Goal: Feedback & Contribution: Leave review/rating

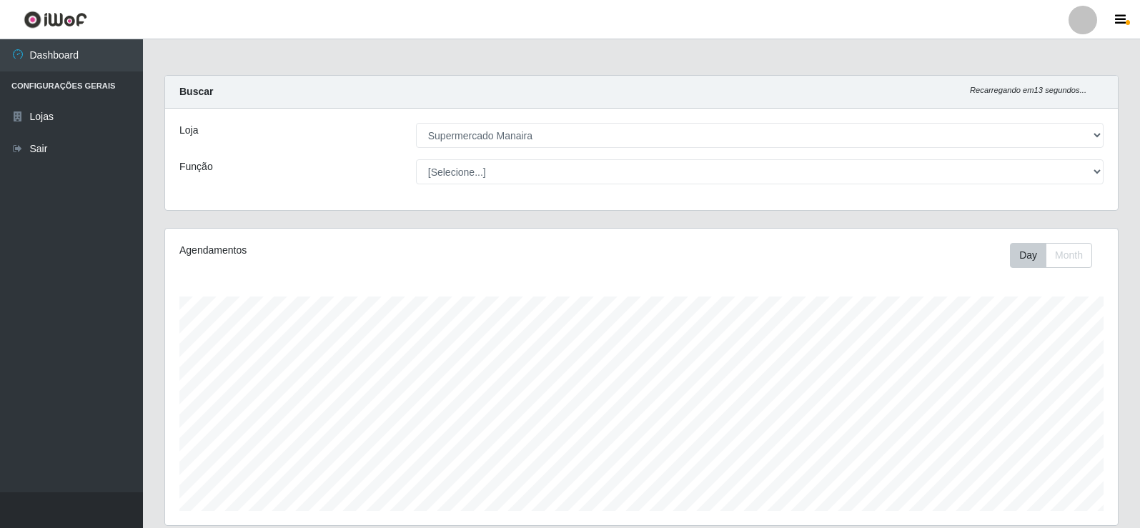
select select "443"
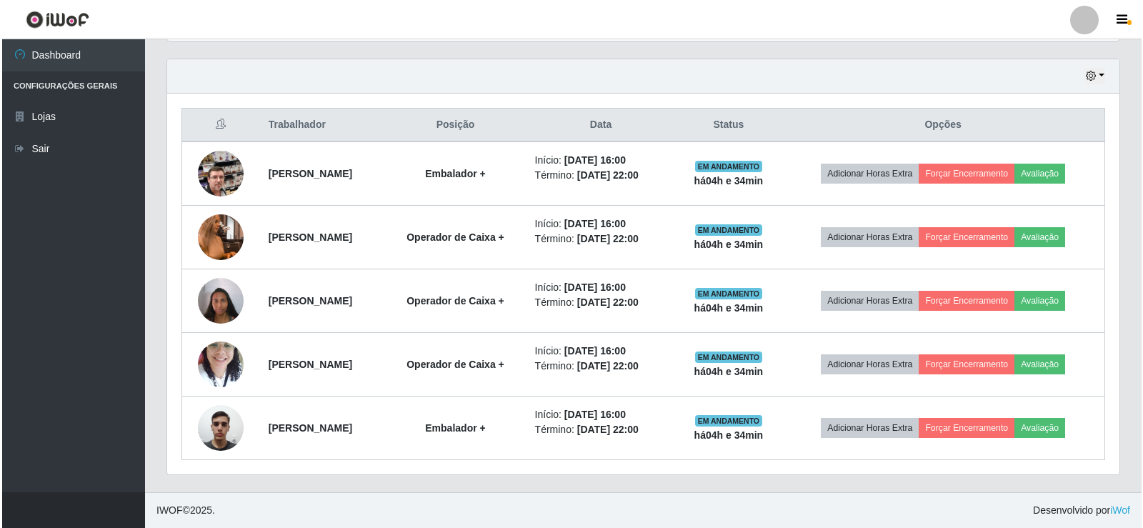
scroll to position [297, 953]
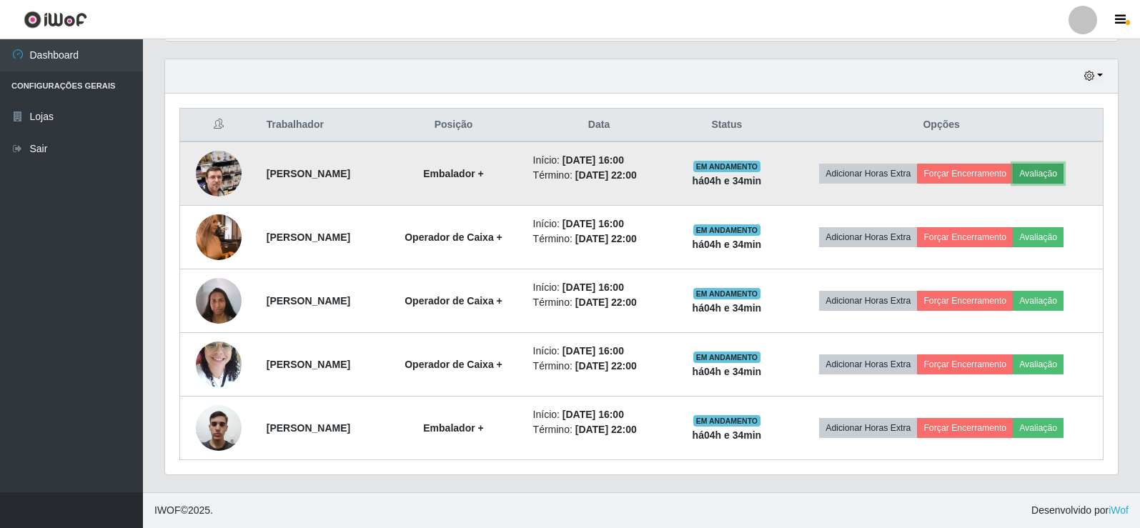
click at [1063, 170] on button "Avaliação" at bounding box center [1038, 174] width 51 height 20
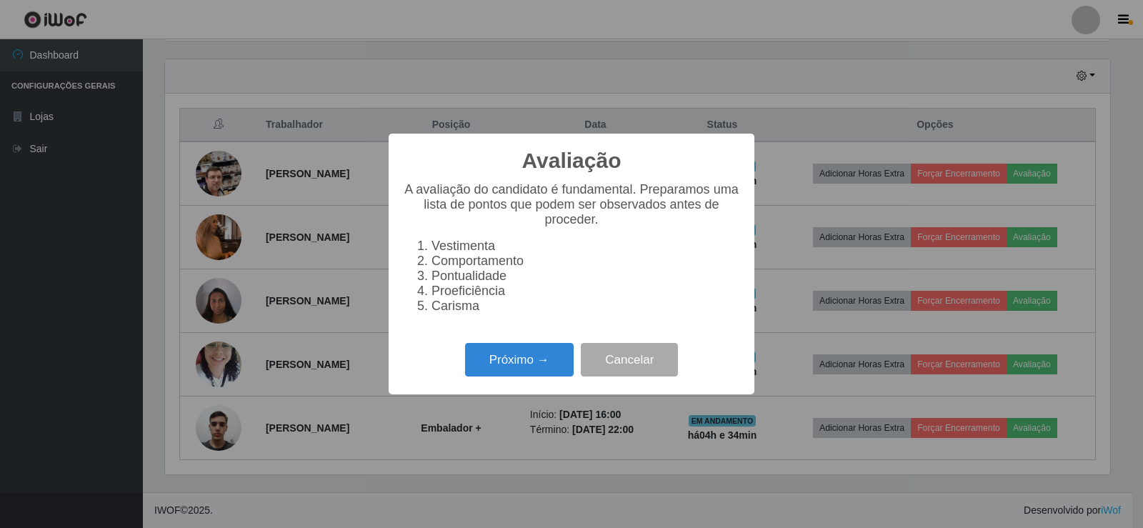
scroll to position [297, 945]
click at [547, 377] on button "Próximo →" at bounding box center [519, 360] width 109 height 34
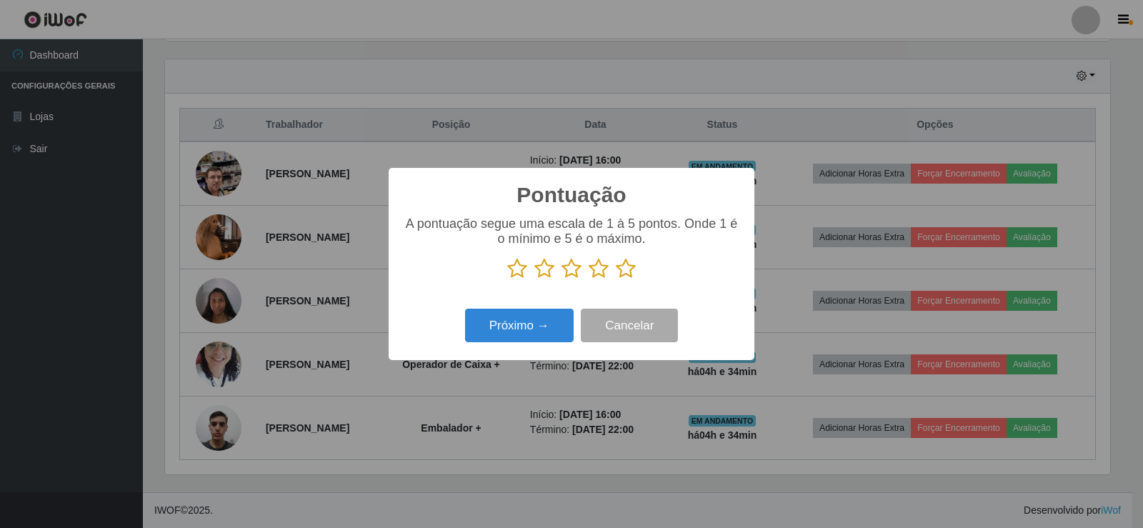
click at [629, 274] on icon at bounding box center [626, 268] width 20 height 21
click at [616, 279] on input "radio" at bounding box center [616, 279] width 0 height 0
click at [549, 333] on button "Próximo →" at bounding box center [519, 326] width 109 height 34
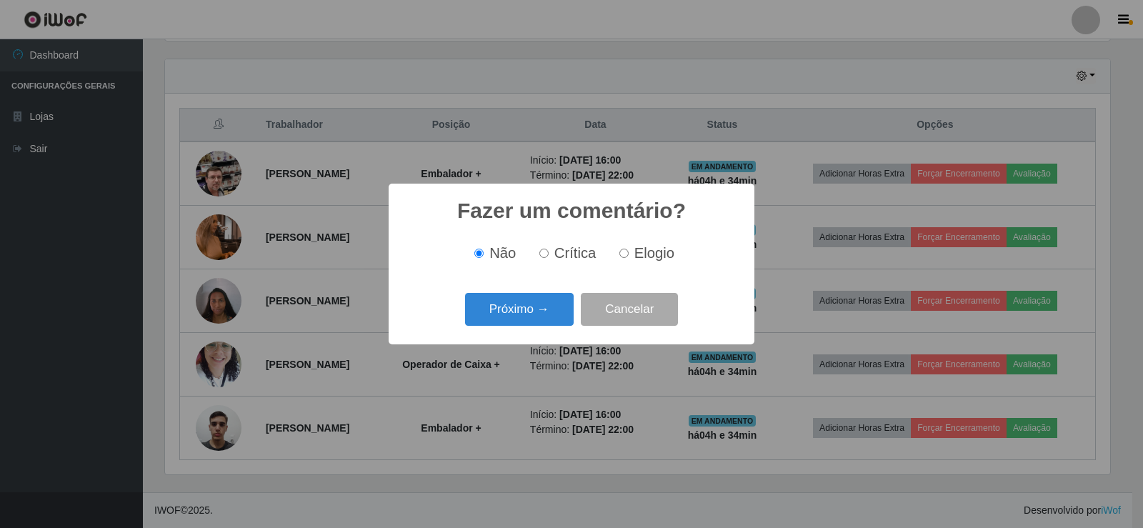
click at [626, 256] on input "Elogio" at bounding box center [624, 253] width 9 height 9
radio input "true"
click at [528, 312] on button "Próximo →" at bounding box center [519, 310] width 109 height 34
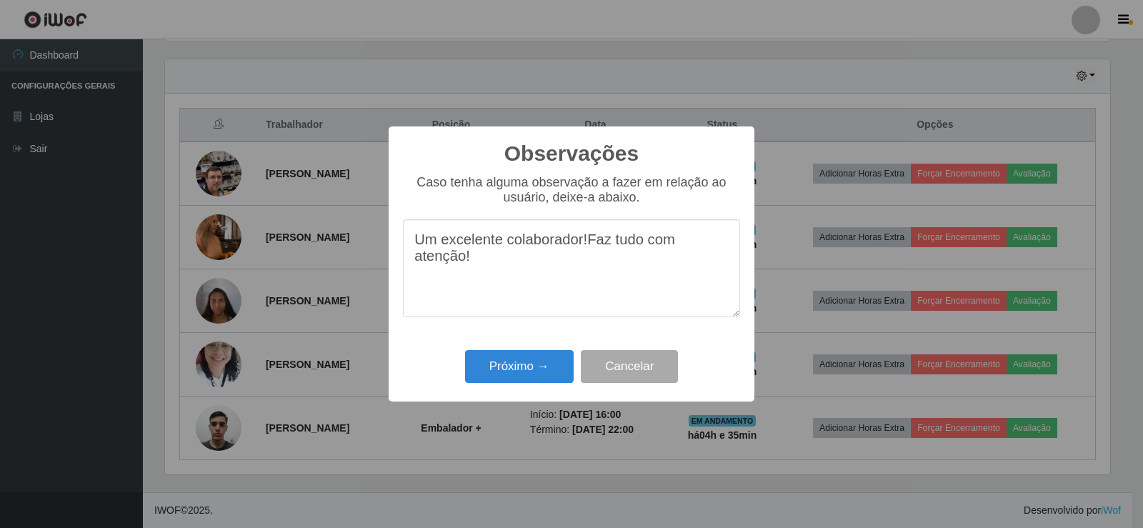
drag, startPoint x: 414, startPoint y: 241, endPoint x: 557, endPoint y: 266, distance: 145.8
click at [557, 266] on textarea "Um excelente colaborador!Faz tudo com atenção!" at bounding box center [571, 268] width 337 height 98
click at [545, 270] on textarea "Um excelente colaborador!Faz tudo com atenção!" at bounding box center [571, 268] width 337 height 98
type textarea "Um excelente colaborador!Faz tudo com atenção!"
click at [547, 362] on button "Próximo →" at bounding box center [519, 367] width 109 height 34
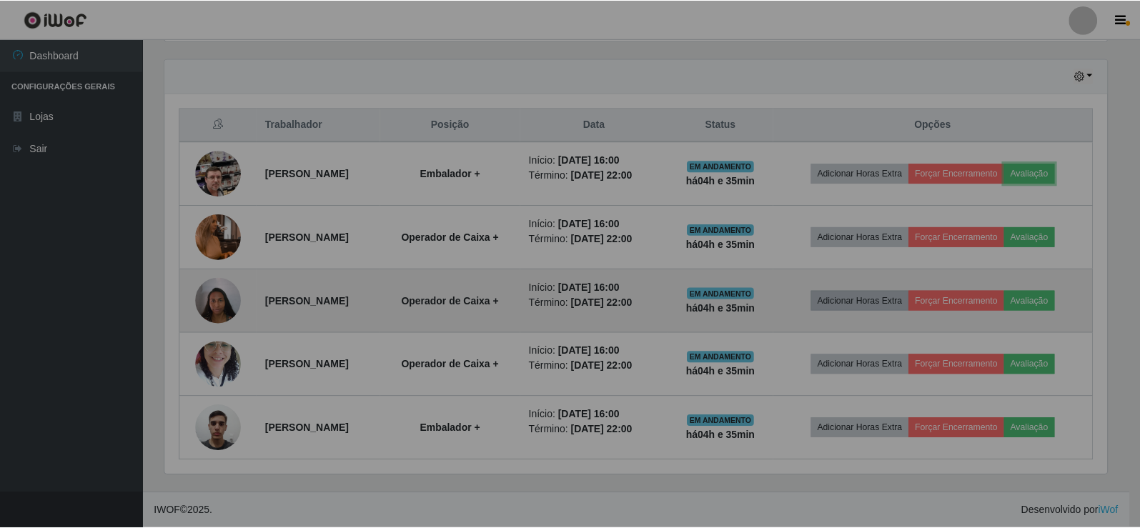
scroll to position [297, 953]
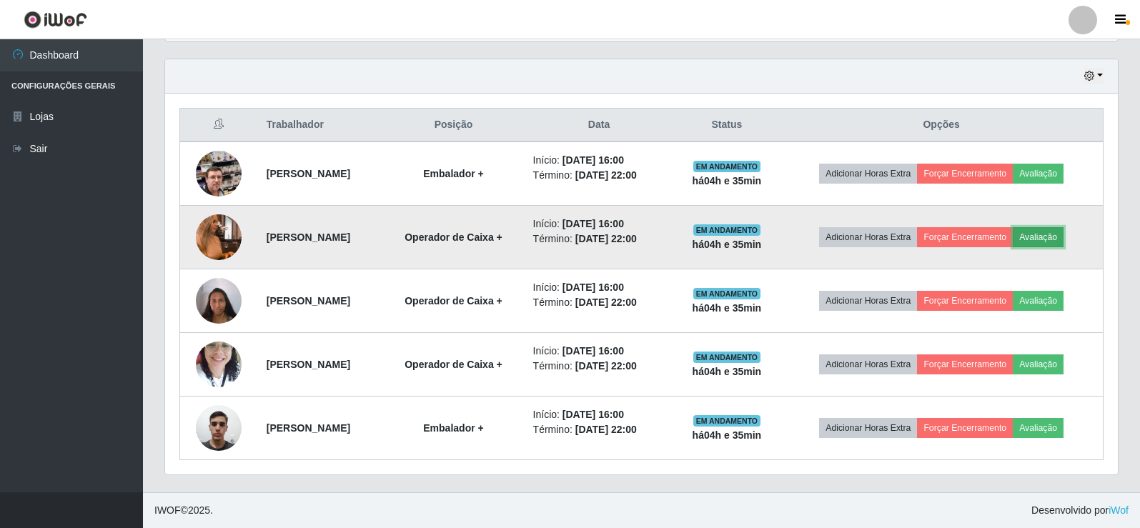
click at [1063, 241] on button "Avaliação" at bounding box center [1038, 237] width 51 height 20
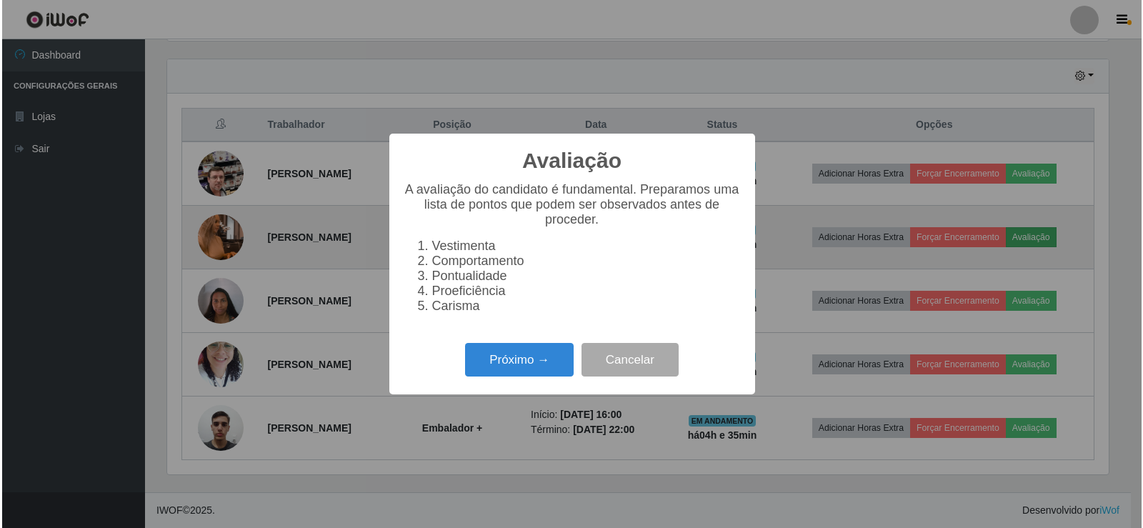
scroll to position [297, 945]
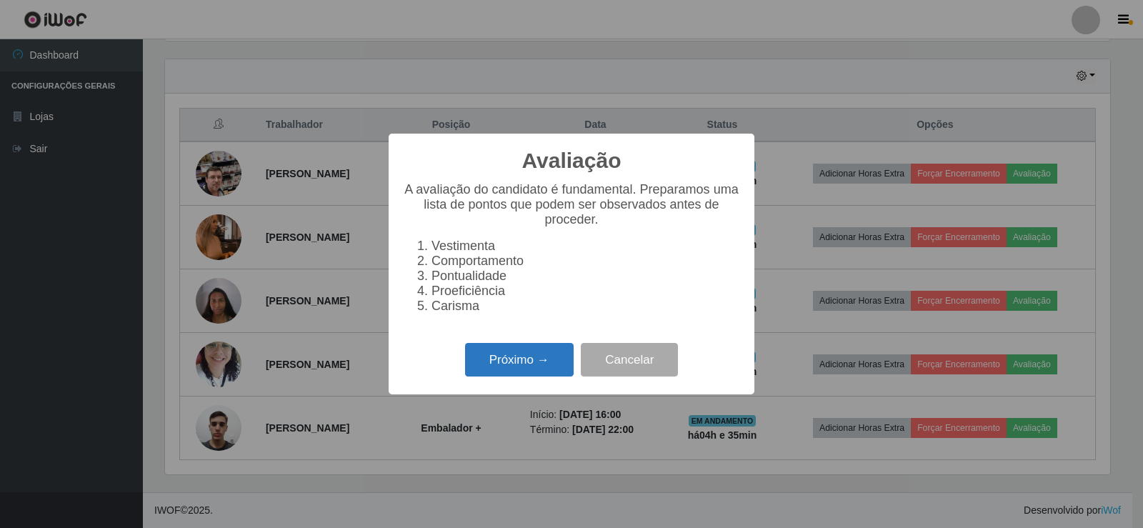
click at [532, 359] on button "Próximo →" at bounding box center [519, 360] width 109 height 34
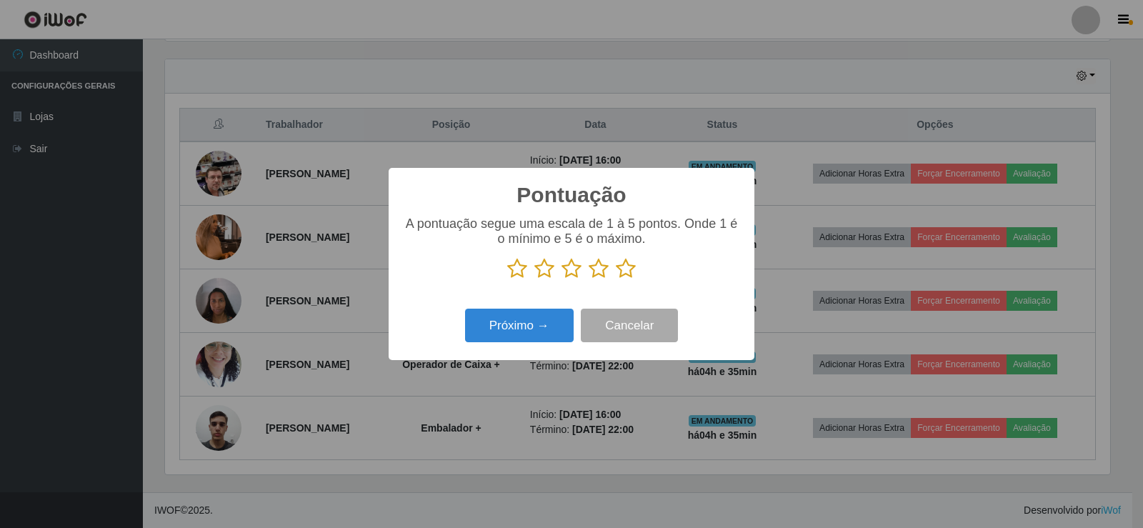
click at [630, 272] on icon at bounding box center [626, 268] width 20 height 21
click at [616, 279] on input "radio" at bounding box center [616, 279] width 0 height 0
click at [542, 329] on button "Próximo →" at bounding box center [519, 326] width 109 height 34
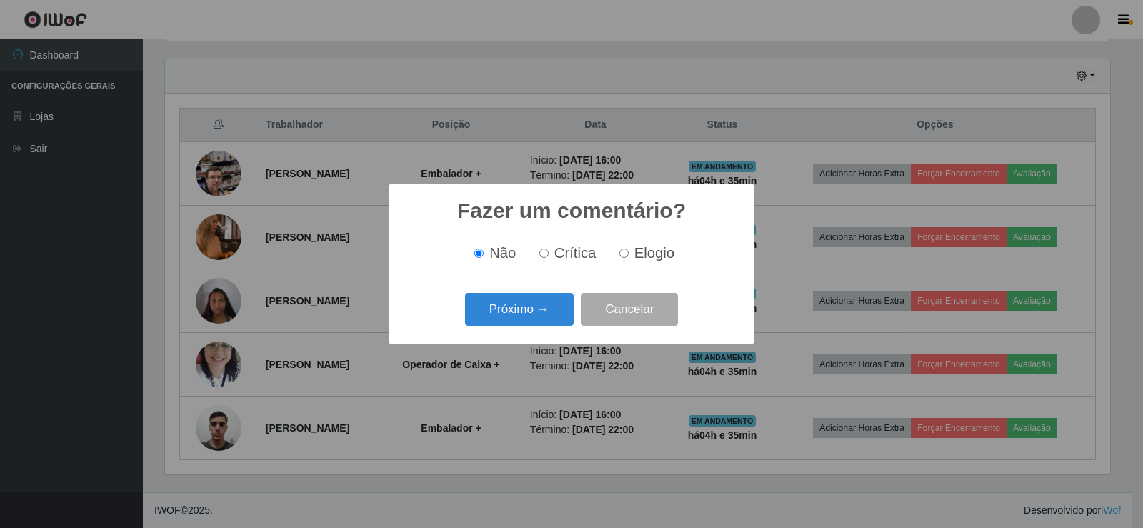
click at [622, 257] on input "Elogio" at bounding box center [624, 253] width 9 height 9
radio input "true"
click at [535, 314] on button "Próximo →" at bounding box center [519, 310] width 109 height 34
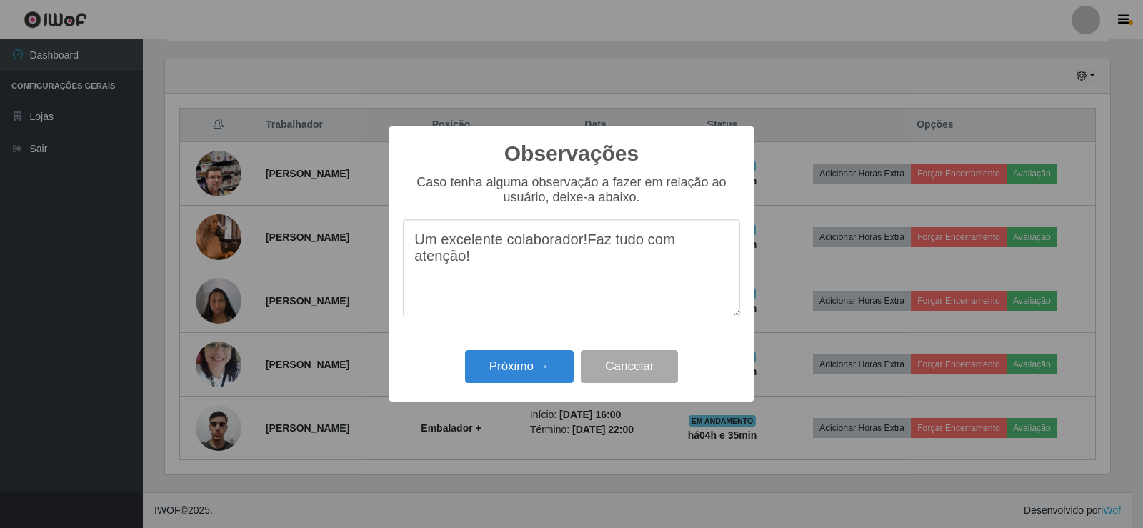
click at [582, 245] on textarea "Um excelente colaborador!Faz tudo com atenção!" at bounding box center [571, 268] width 337 height 98
type textarea "Um excelente colaboradora!Faz tudo com atenção!"
click at [525, 376] on button "Próximo →" at bounding box center [519, 367] width 109 height 34
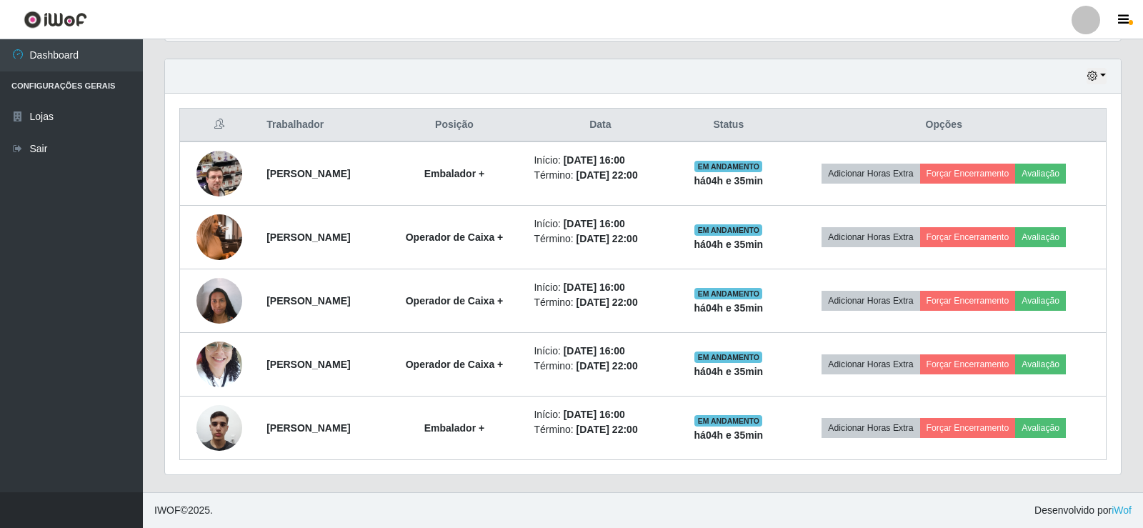
scroll to position [297, 953]
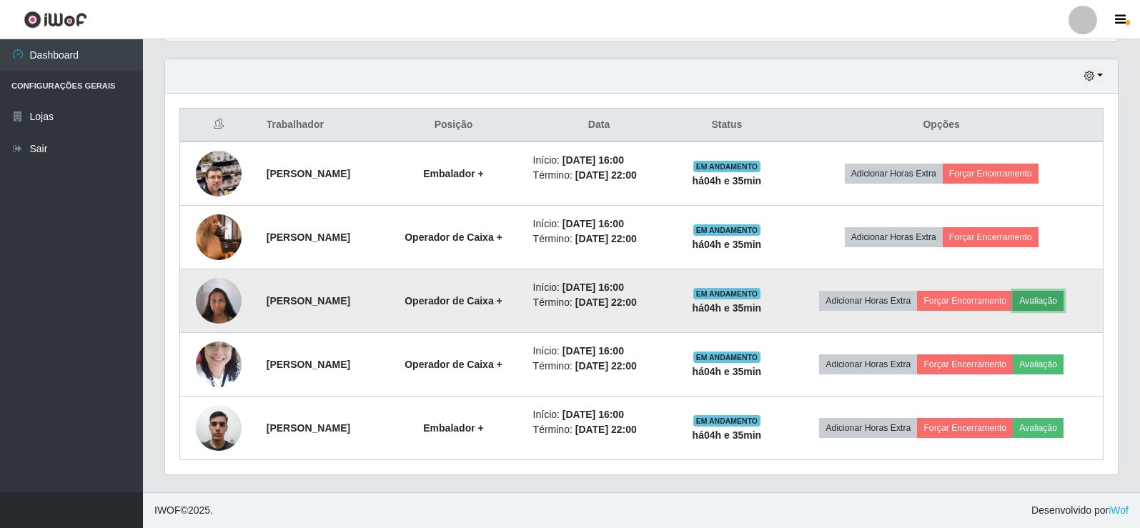
click at [1054, 303] on button "Avaliação" at bounding box center [1038, 301] width 51 height 20
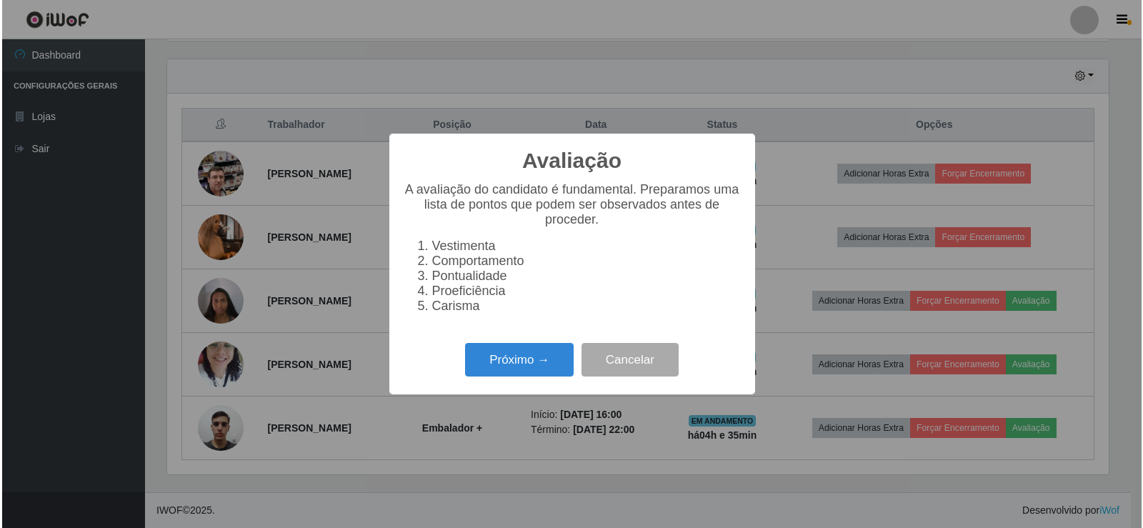
scroll to position [297, 945]
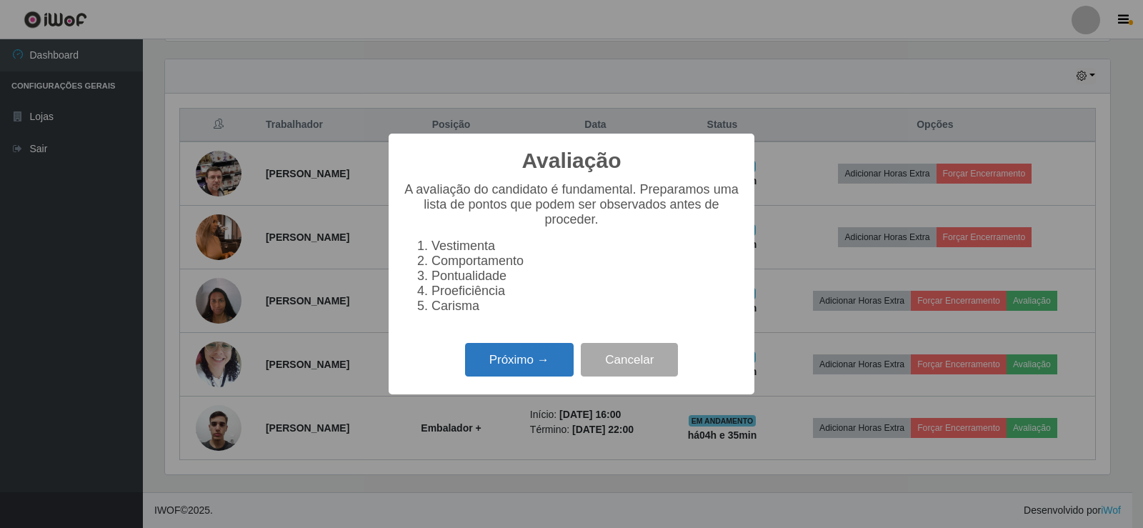
click at [549, 364] on button "Próximo →" at bounding box center [519, 360] width 109 height 34
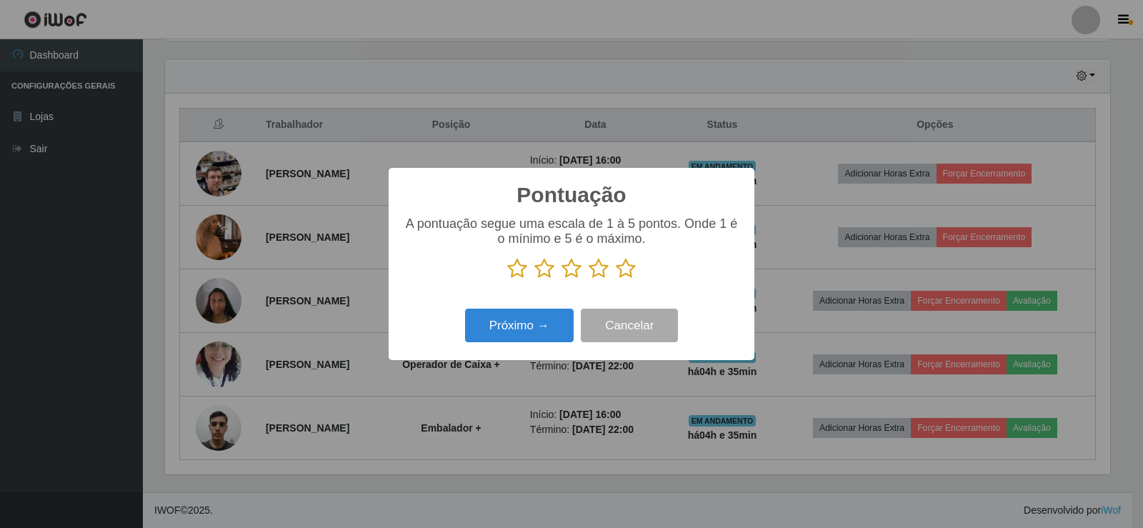
click at [631, 271] on icon at bounding box center [626, 268] width 20 height 21
click at [616, 279] on input "radio" at bounding box center [616, 279] width 0 height 0
click at [546, 318] on button "Próximo →" at bounding box center [519, 326] width 109 height 34
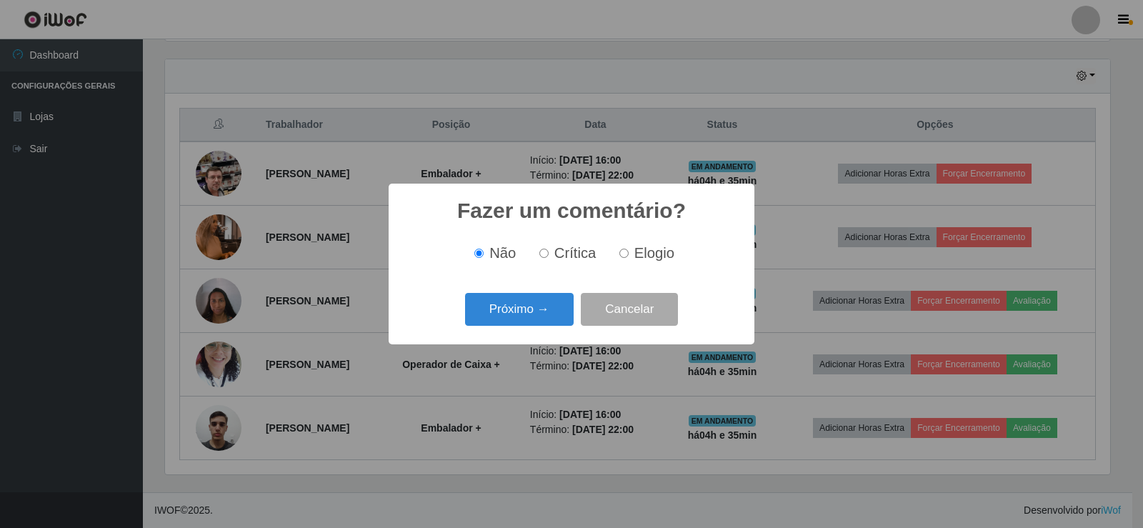
click at [625, 257] on input "Elogio" at bounding box center [624, 253] width 9 height 9
radio input "true"
click at [555, 315] on button "Próximo →" at bounding box center [519, 310] width 109 height 34
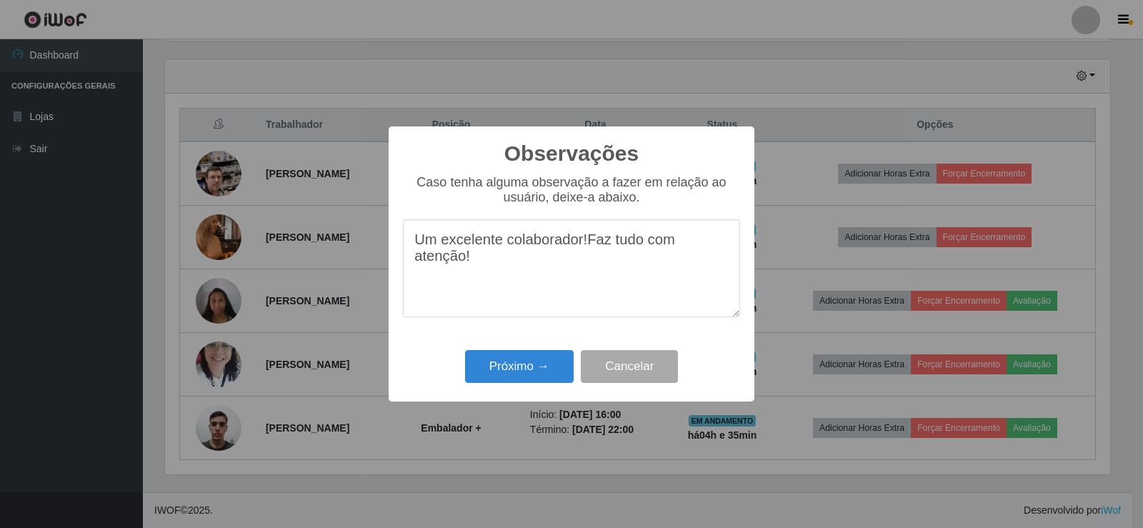
click at [582, 247] on textarea "Um excelente colaborador!Faz tudo com atenção!" at bounding box center [571, 268] width 337 height 98
type textarea "Um excelente colaboradora!Faz tudo com atenção!"
click at [525, 368] on button "Próximo →" at bounding box center [519, 367] width 109 height 34
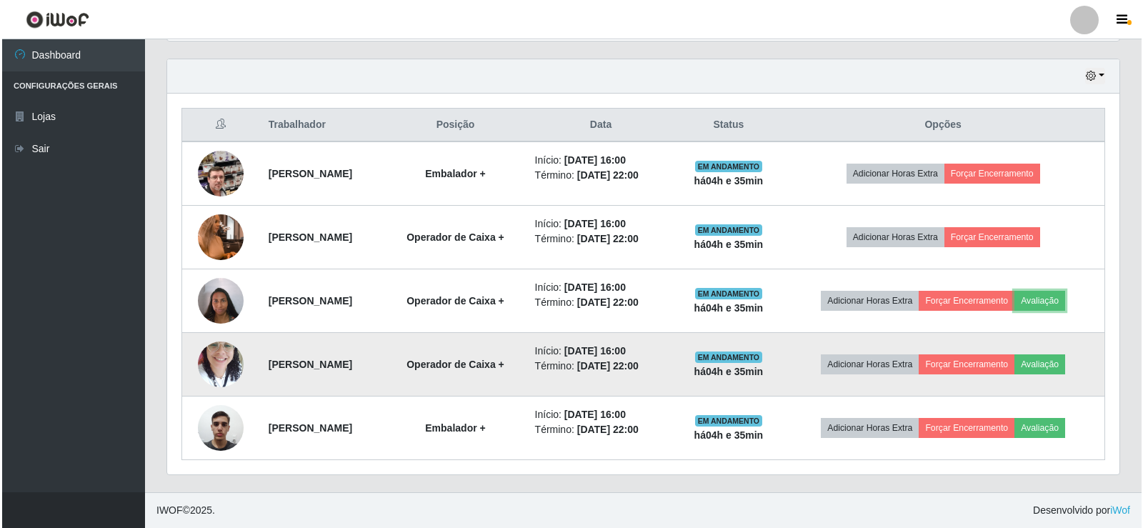
scroll to position [297, 953]
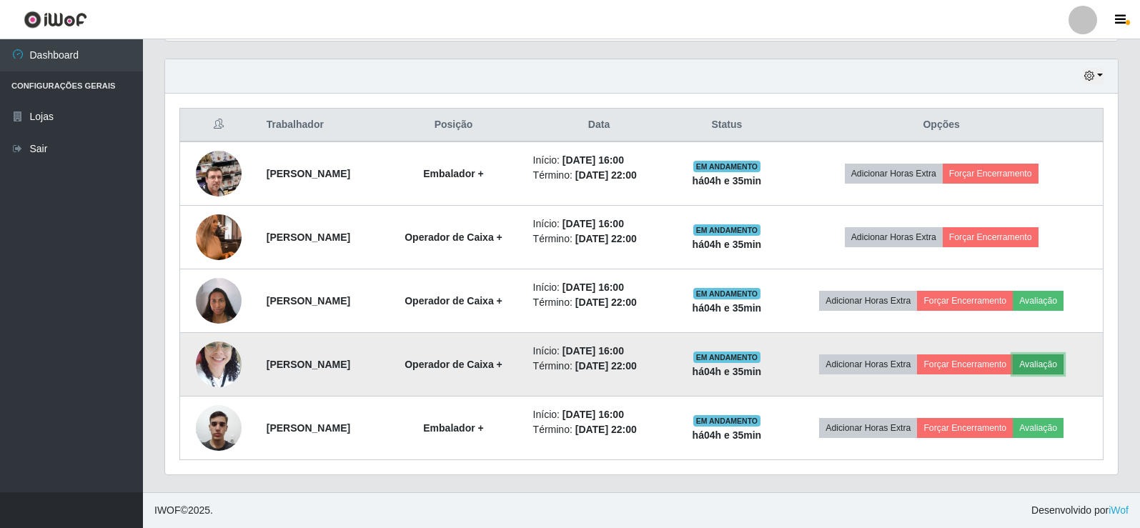
click at [1051, 363] on button "Avaliação" at bounding box center [1038, 364] width 51 height 20
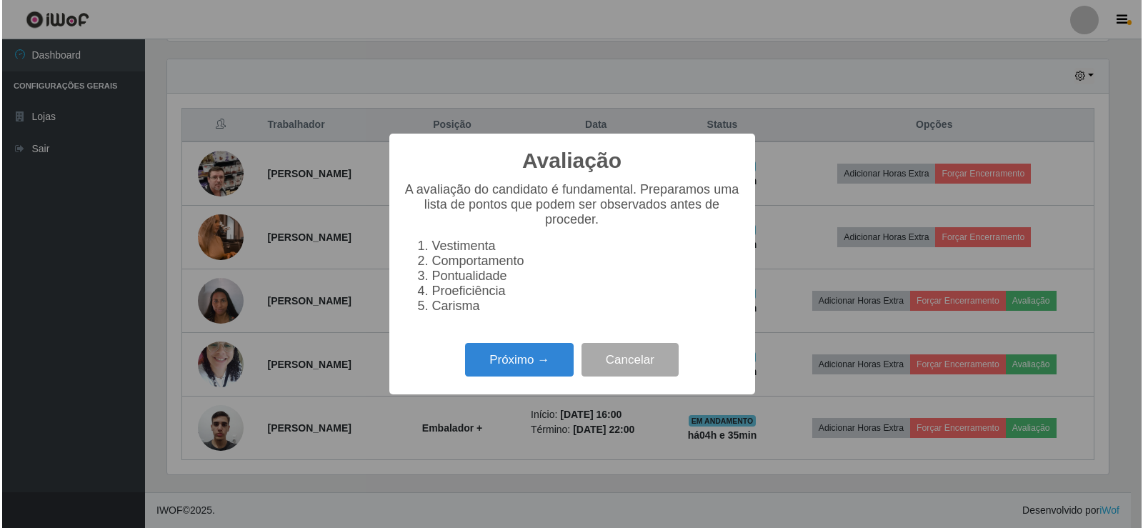
scroll to position [297, 945]
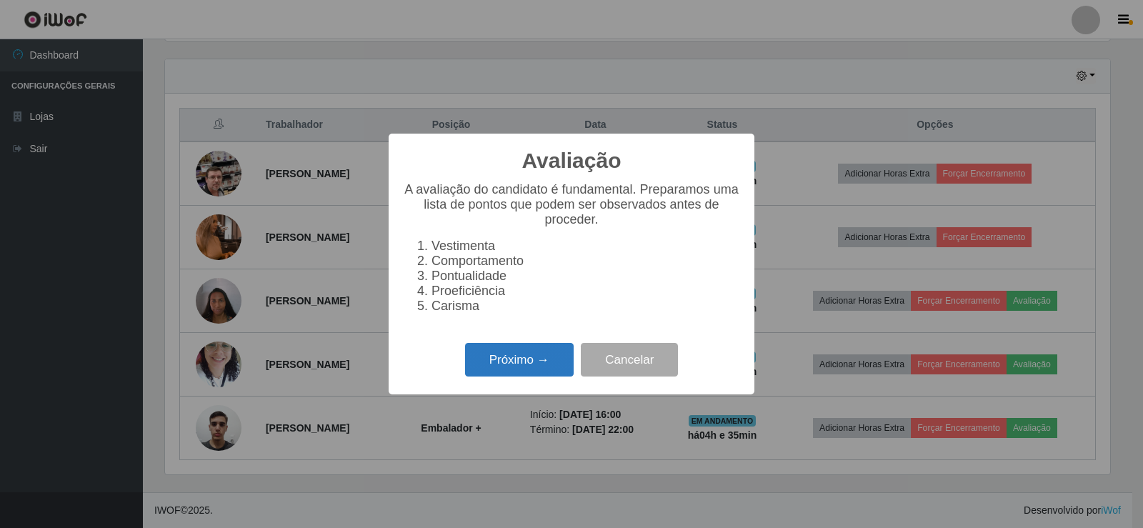
click at [541, 368] on button "Próximo →" at bounding box center [519, 360] width 109 height 34
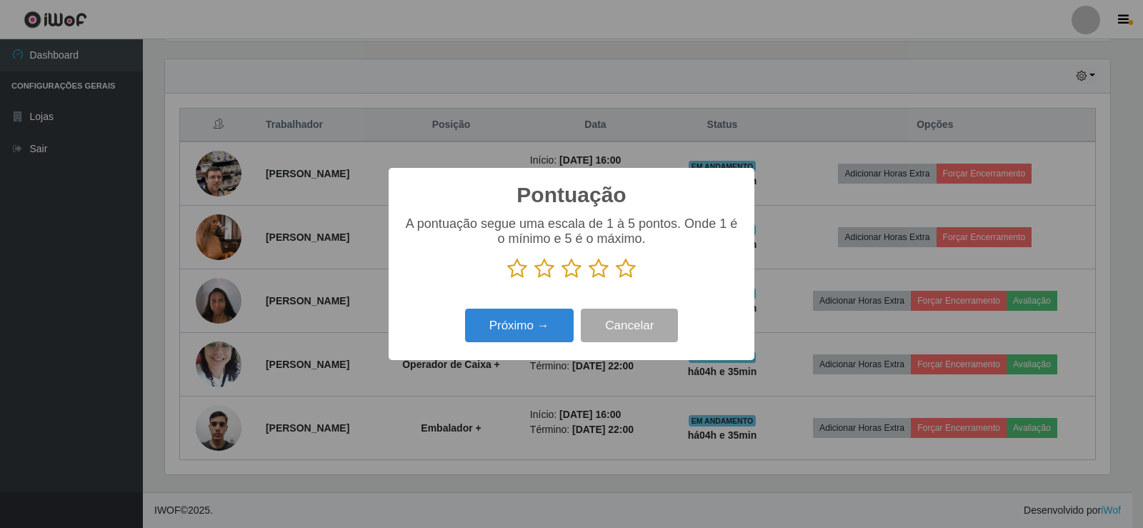
click at [631, 271] on icon at bounding box center [626, 268] width 20 height 21
click at [616, 279] on input "radio" at bounding box center [616, 279] width 0 height 0
click at [521, 339] on button "Próximo →" at bounding box center [519, 326] width 109 height 34
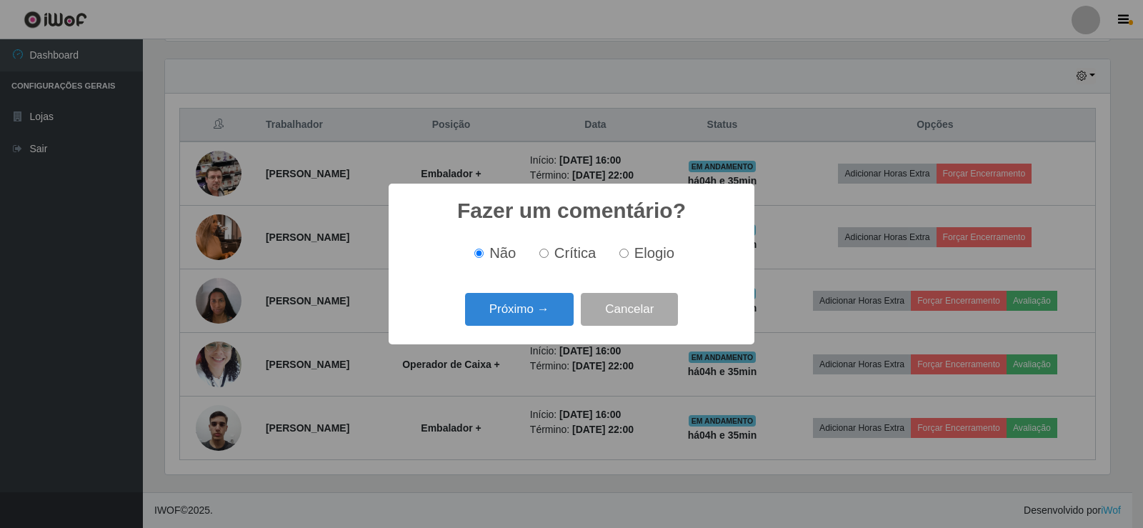
click at [625, 255] on input "Elogio" at bounding box center [624, 253] width 9 height 9
radio input "true"
click at [552, 325] on button "Próximo →" at bounding box center [519, 310] width 109 height 34
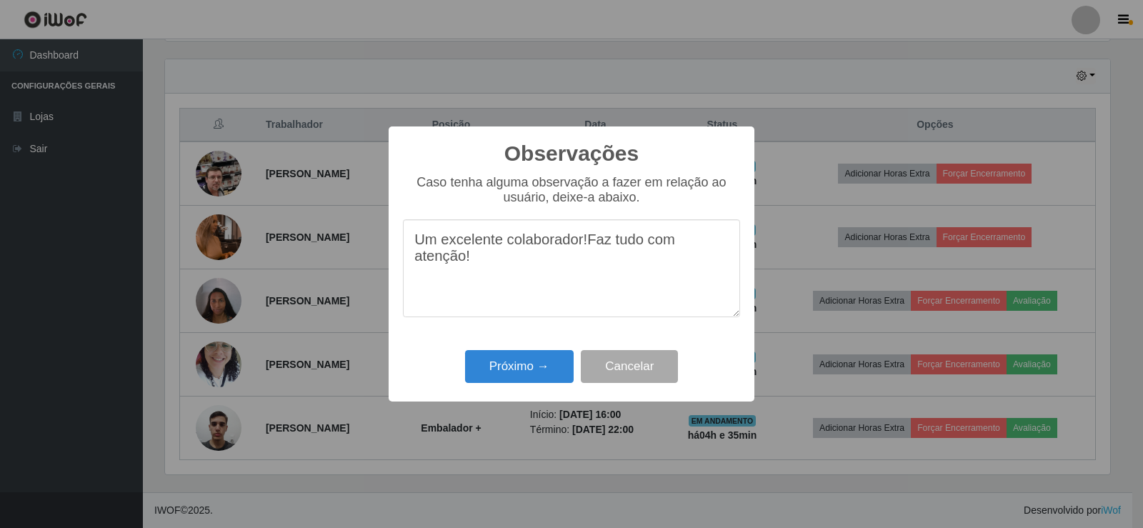
click at [582, 245] on textarea "Um excelente colaborador!Faz tudo com atenção!" at bounding box center [571, 268] width 337 height 98
type textarea "Um excelente colaboradora!Faz tudo com atenção!"
click at [539, 363] on button "Próximo →" at bounding box center [519, 367] width 109 height 34
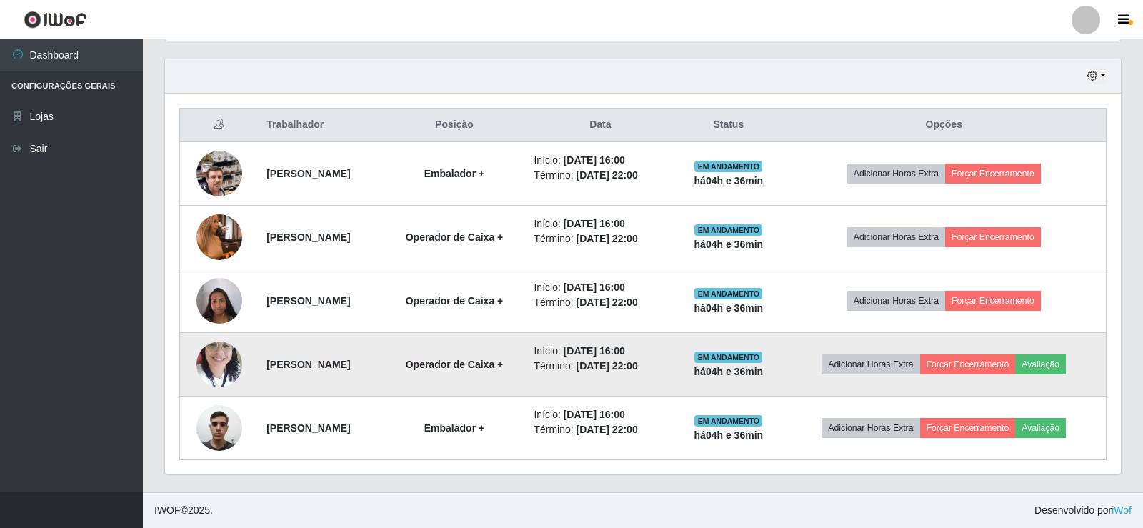
scroll to position [297, 953]
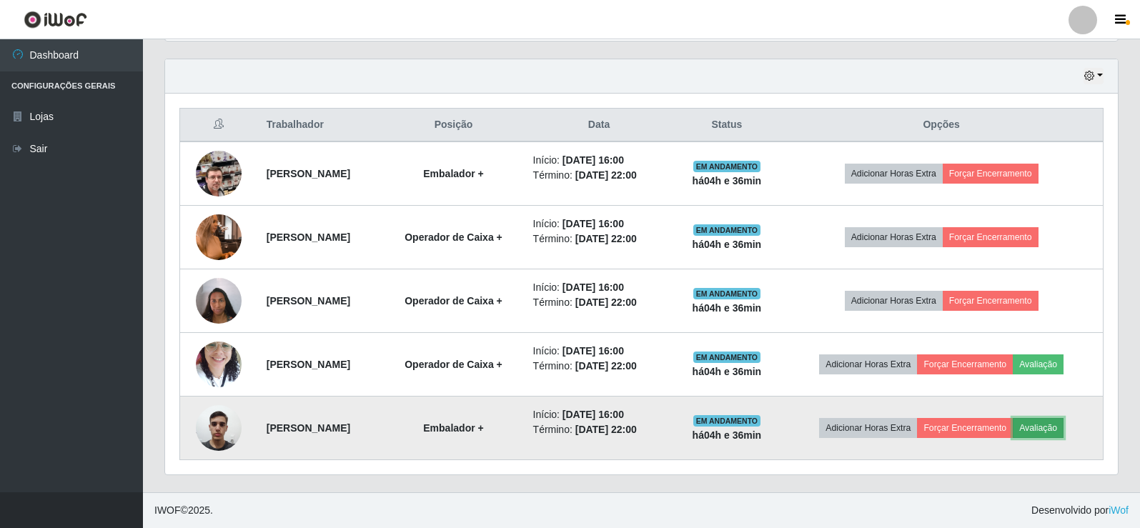
click at [1063, 431] on button "Avaliação" at bounding box center [1038, 428] width 51 height 20
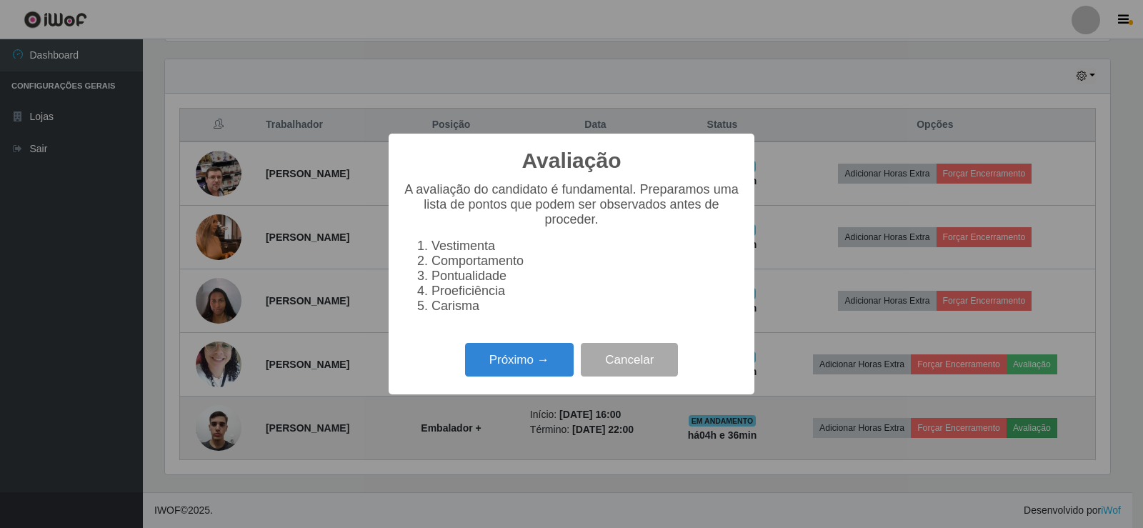
scroll to position [297, 945]
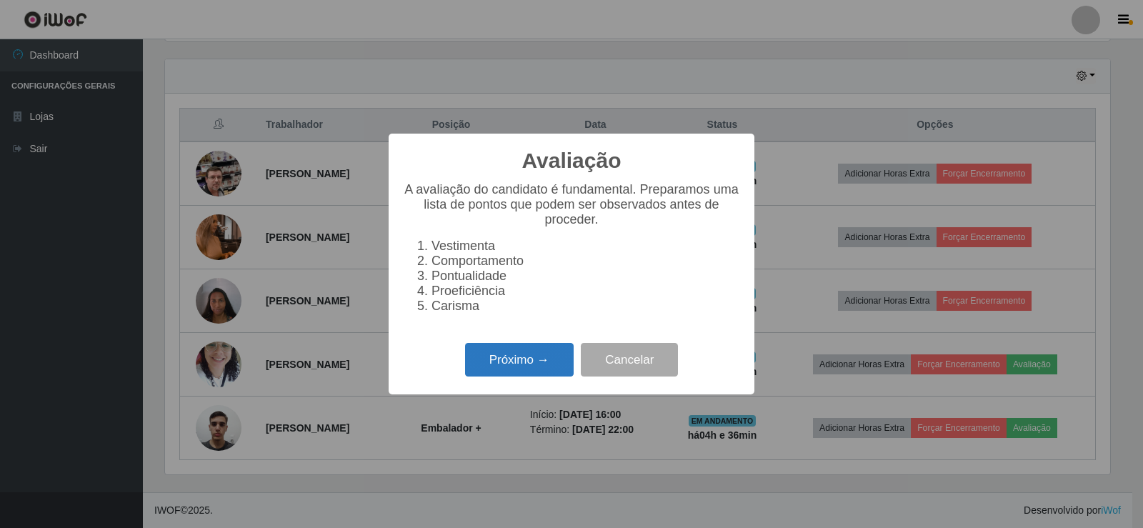
click at [545, 359] on button "Próximo →" at bounding box center [519, 360] width 109 height 34
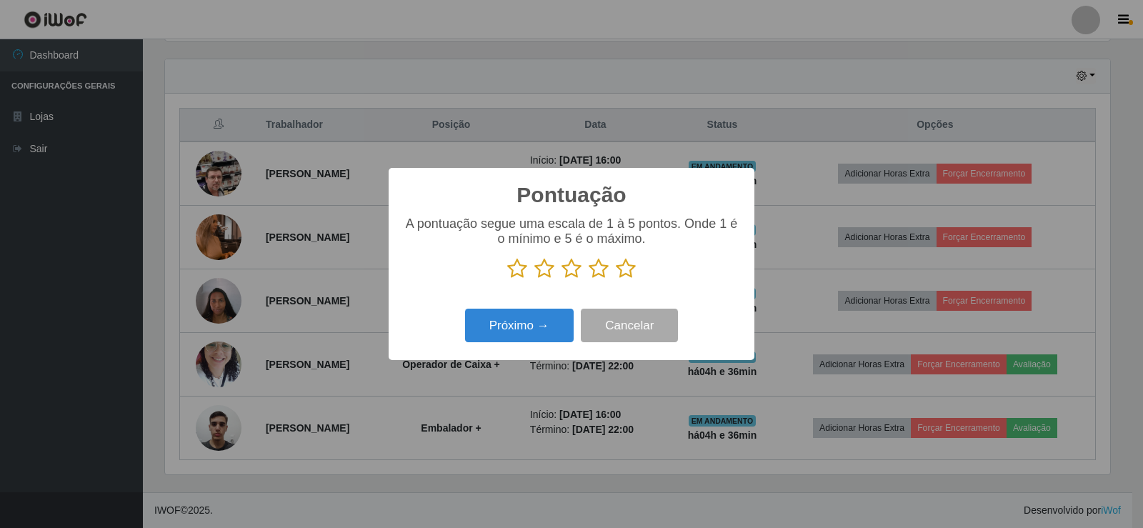
scroll to position [714287, 713638]
click at [623, 274] on icon at bounding box center [626, 268] width 20 height 21
click at [616, 279] on input "radio" at bounding box center [616, 279] width 0 height 0
click at [540, 327] on button "Próximo →" at bounding box center [519, 326] width 109 height 34
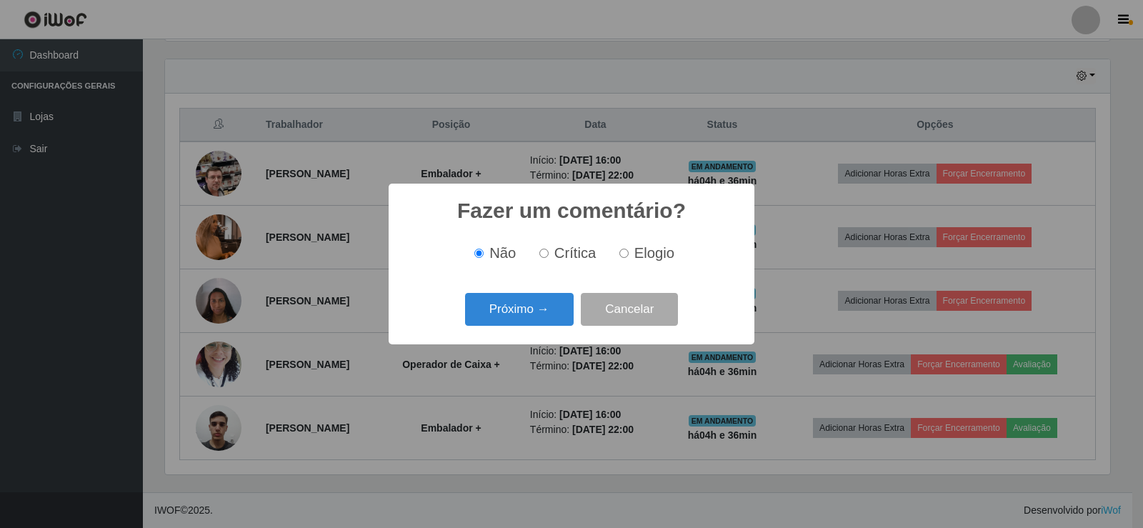
click at [627, 256] on input "Elogio" at bounding box center [624, 253] width 9 height 9
radio input "true"
click at [556, 308] on button "Próximo →" at bounding box center [519, 310] width 109 height 34
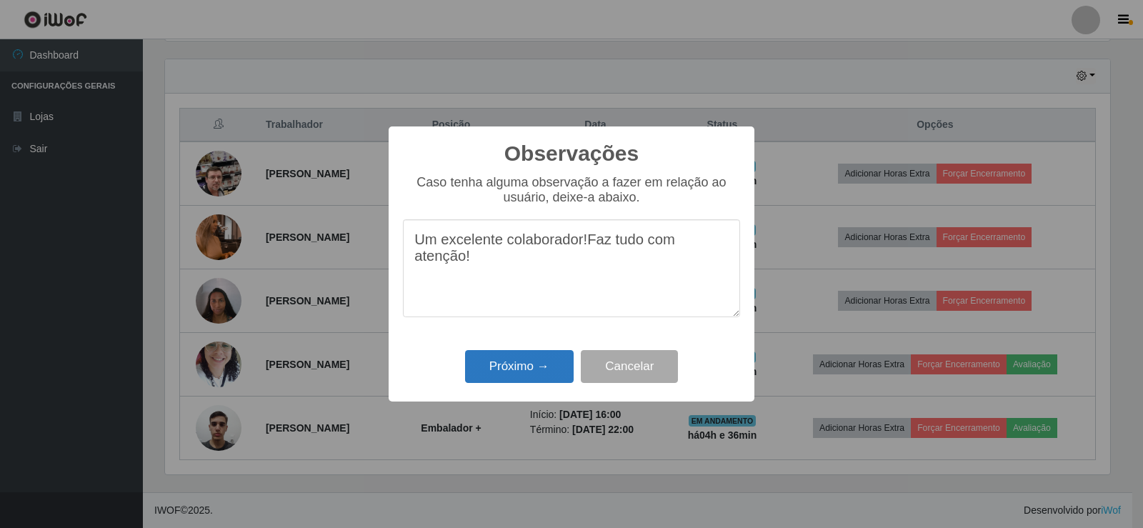
type textarea "Um excelente colaborador!Faz tudo com atenção!"
click at [531, 375] on button "Próximo →" at bounding box center [519, 367] width 109 height 34
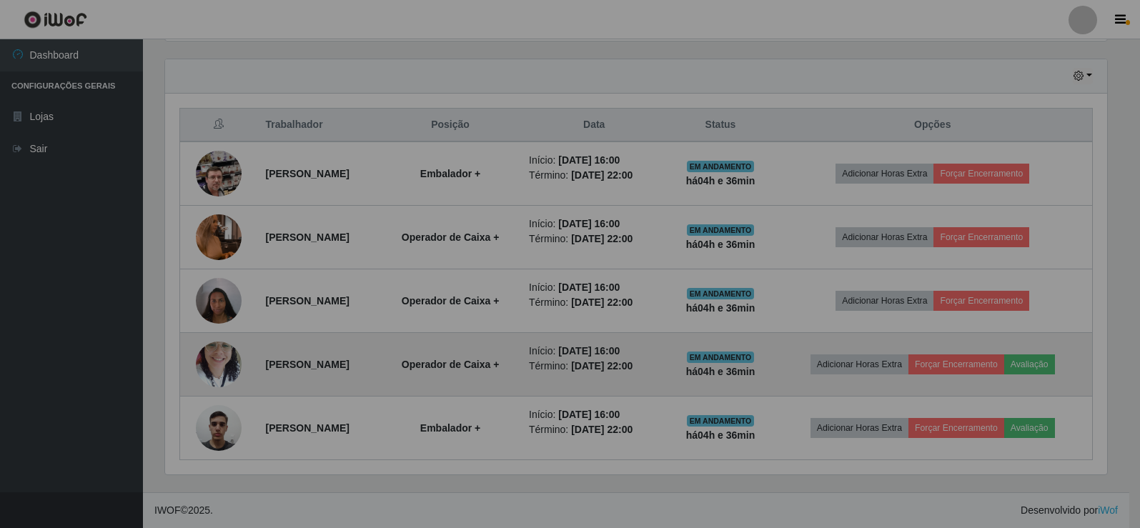
scroll to position [297, 953]
